Goal: Task Accomplishment & Management: Manage account settings

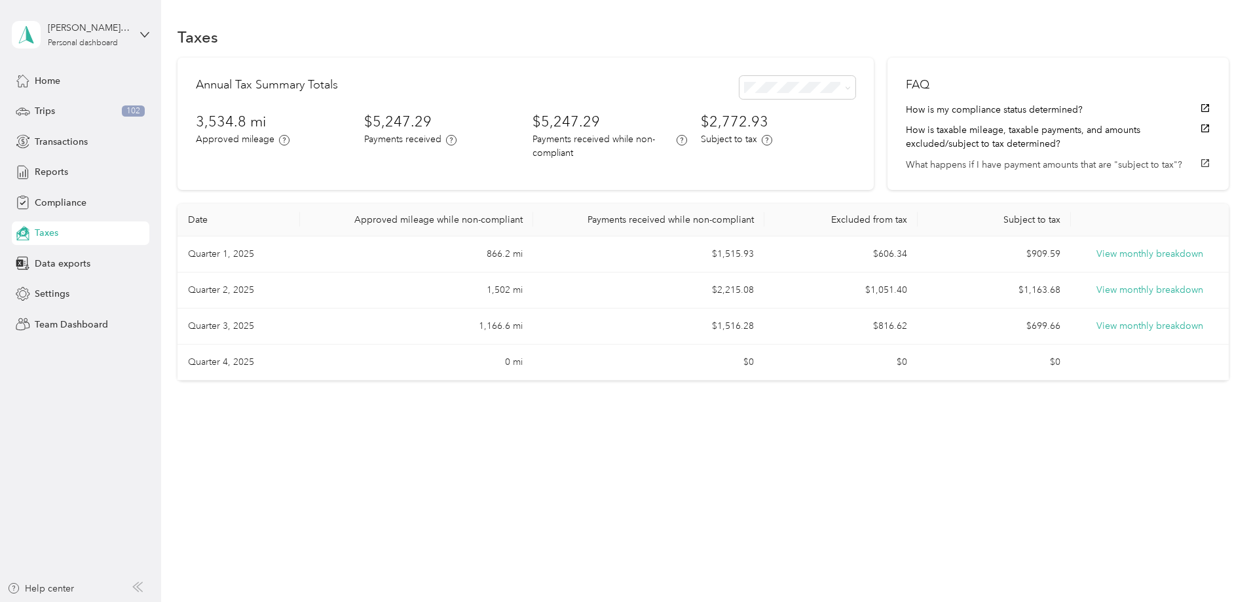
click at [975, 166] on button "What happens if I have payment amounts that are "subject to tax"?" at bounding box center [1058, 165] width 305 height 14
click at [825, 451] on div "Taxes Annual Tax Summary Totals 3,534.8 mi Approved mileage $5,247.29 Payments …" at bounding box center [702, 225] width 1083 height 451
click at [845, 83] on span at bounding box center [848, 87] width 6 height 11
click at [840, 94] on span at bounding box center [845, 88] width 10 height 14
click at [69, 115] on div "Trips 102" at bounding box center [81, 112] width 138 height 24
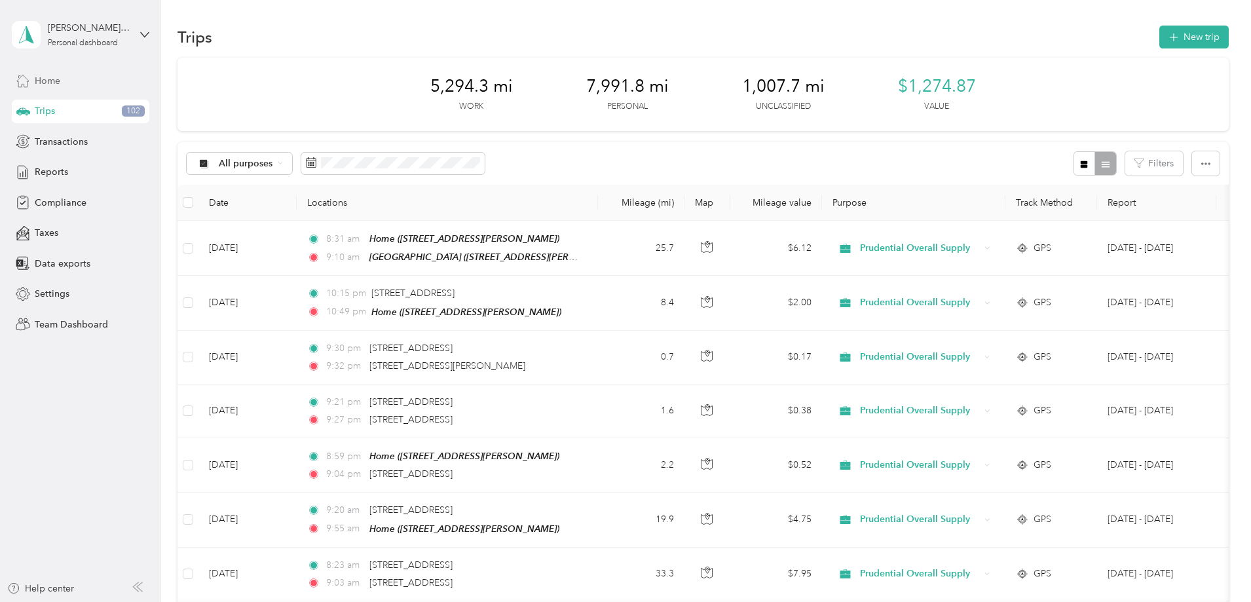
click at [65, 85] on div "Home" at bounding box center [81, 81] width 138 height 24
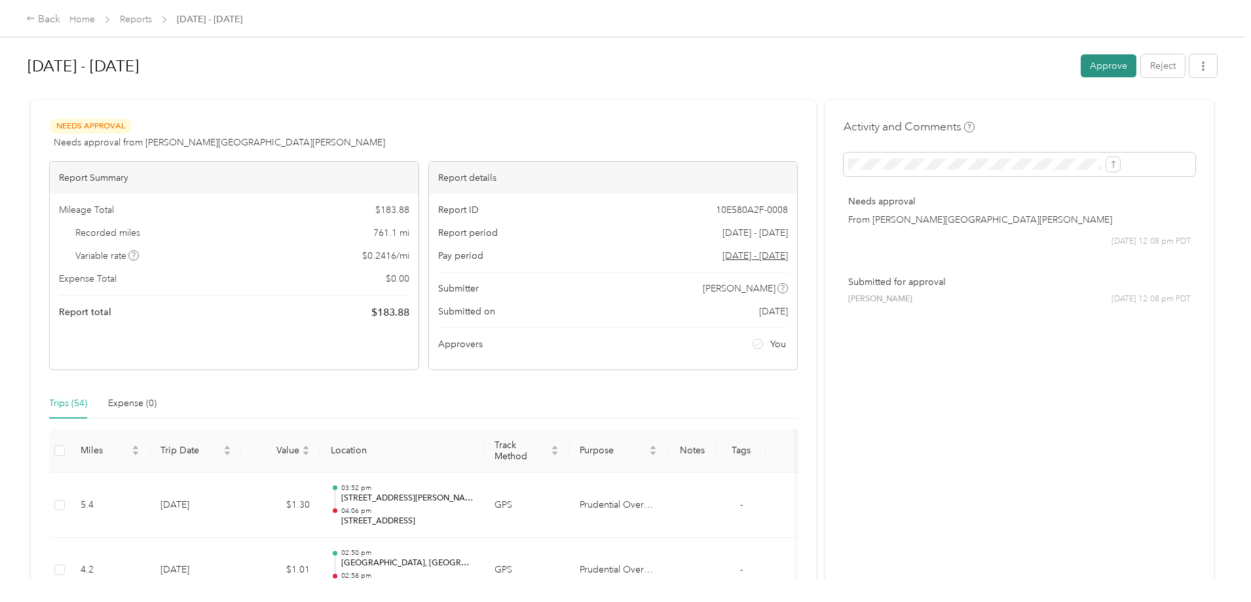
click at [1081, 72] on button "Approve" at bounding box center [1109, 65] width 56 height 23
